Goal: Information Seeking & Learning: Learn about a topic

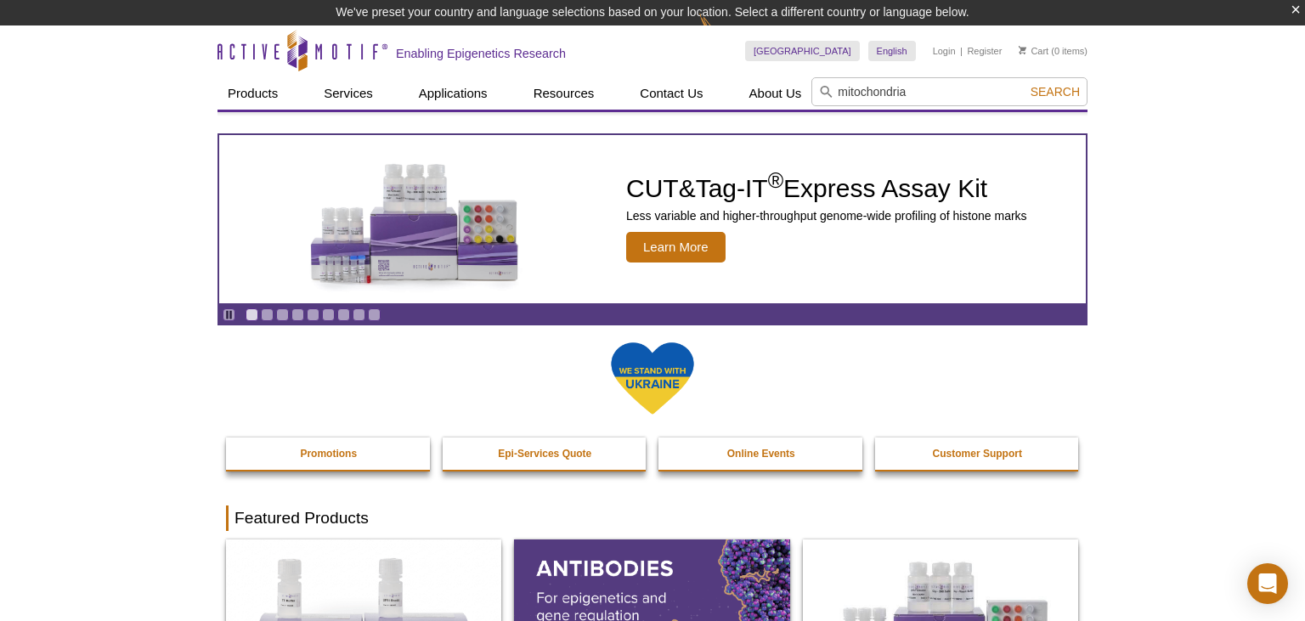
type input "mitochondria"
click at [1025, 84] on button "Search" at bounding box center [1054, 91] width 59 height 15
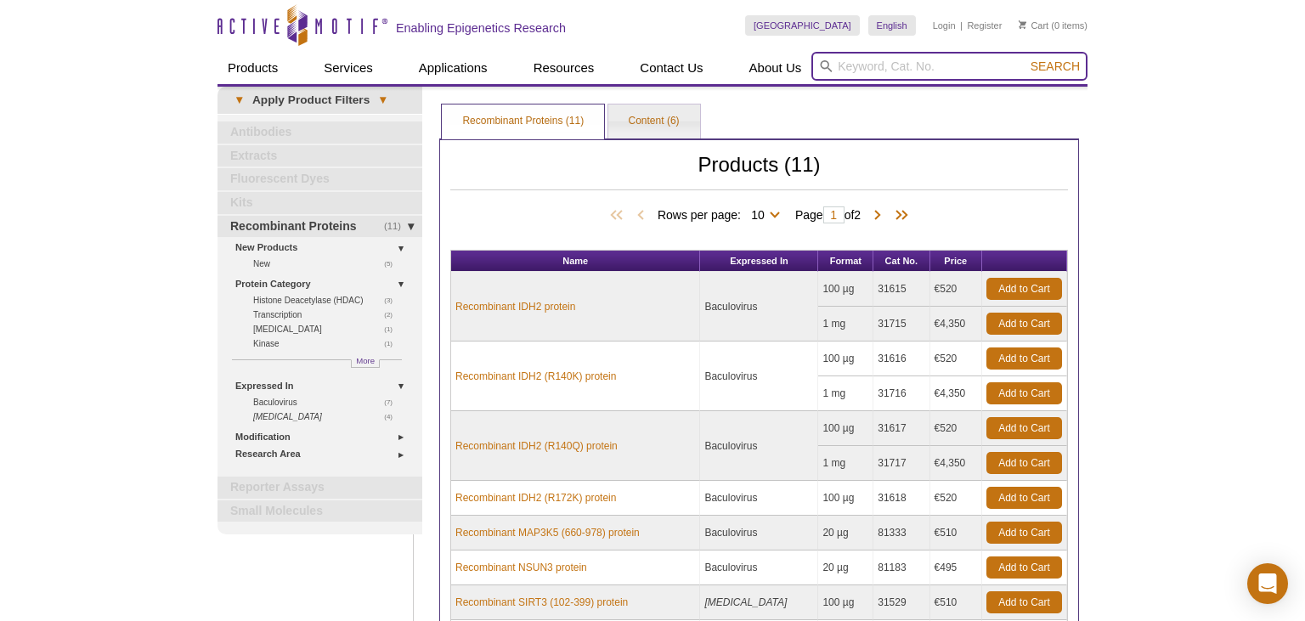
click at [909, 71] on input "search" at bounding box center [949, 66] width 276 height 29
type input "mitochondria"
click at [1025, 59] on button "Search" at bounding box center [1054, 66] width 59 height 15
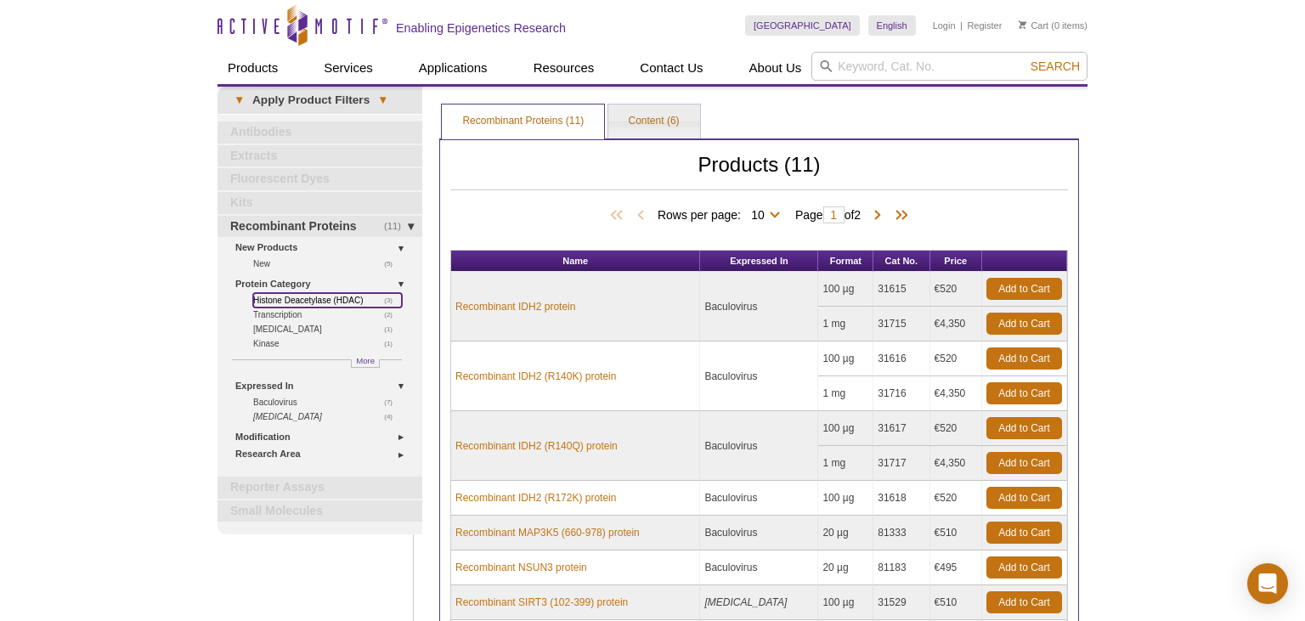
click at [285, 303] on link "(3) Histone Deacetylase (HDAC)" at bounding box center [327, 300] width 149 height 14
